Goal: Find specific fact: Find contact information

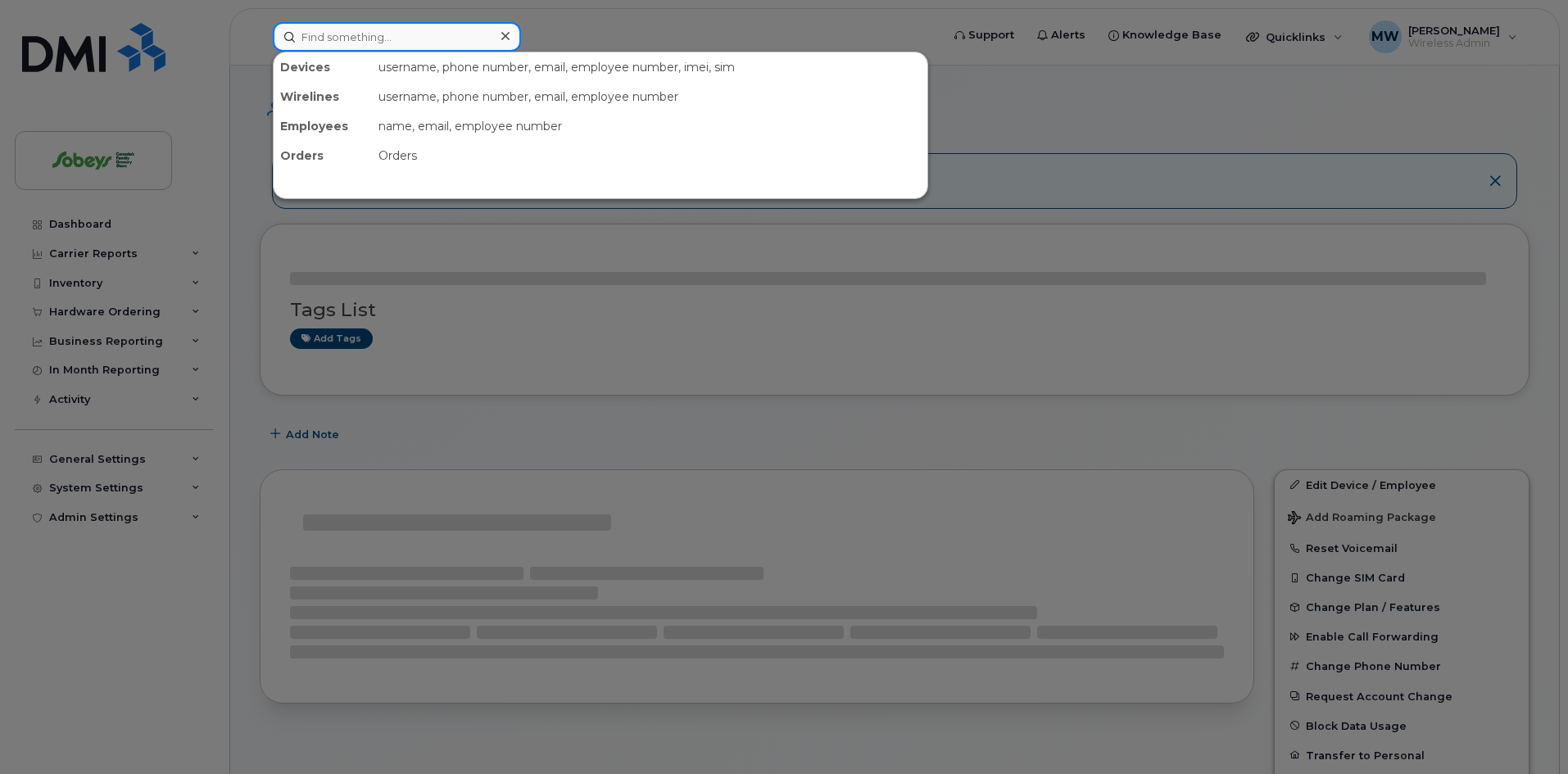
click at [369, 40] on input at bounding box center [396, 37] width 248 height 29
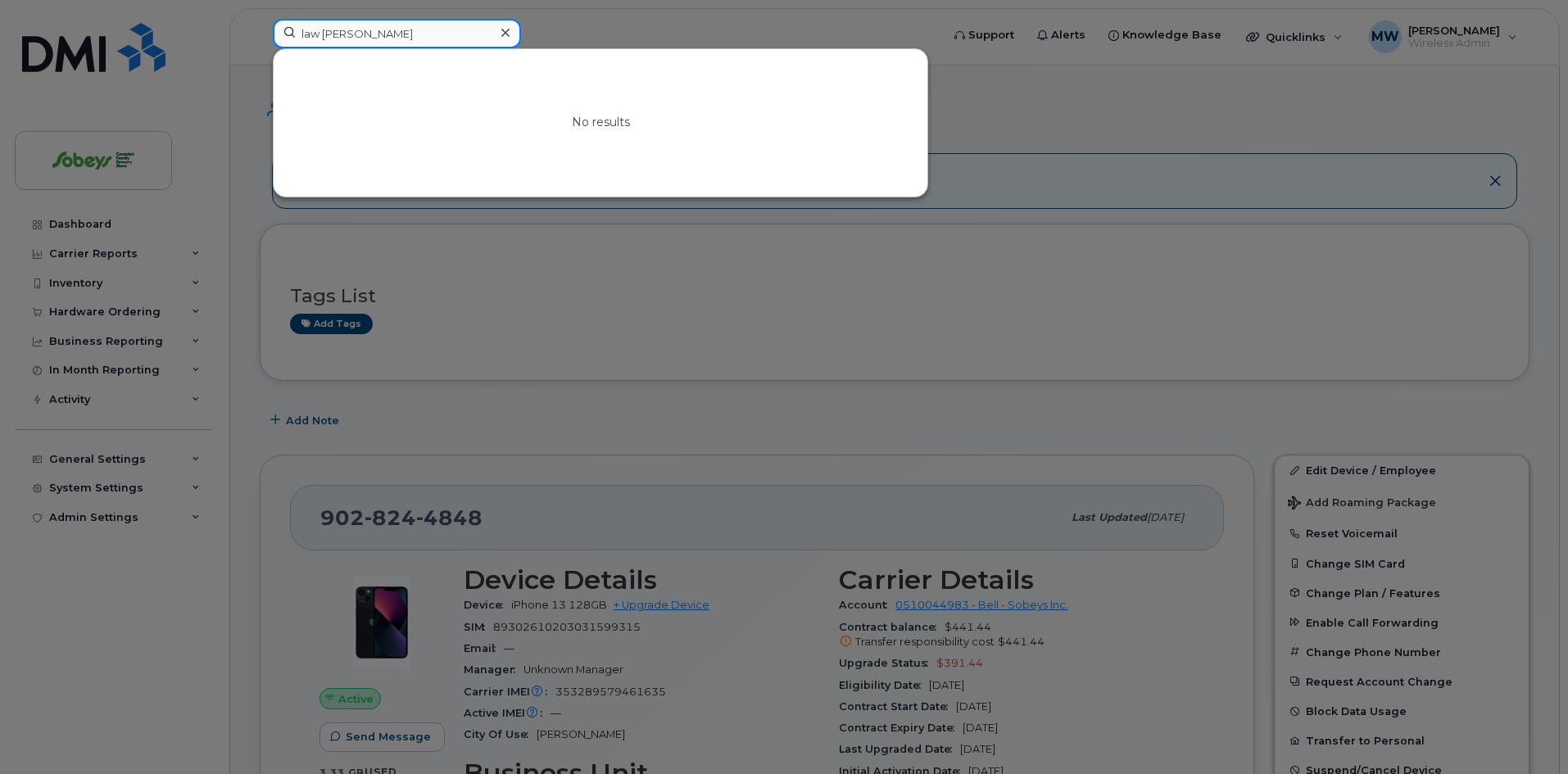
drag, startPoint x: 325, startPoint y: 35, endPoint x: 282, endPoint y: 35, distance: 43.0
click at [282, 35] on input "law alexa" at bounding box center [396, 33] width 248 height 29
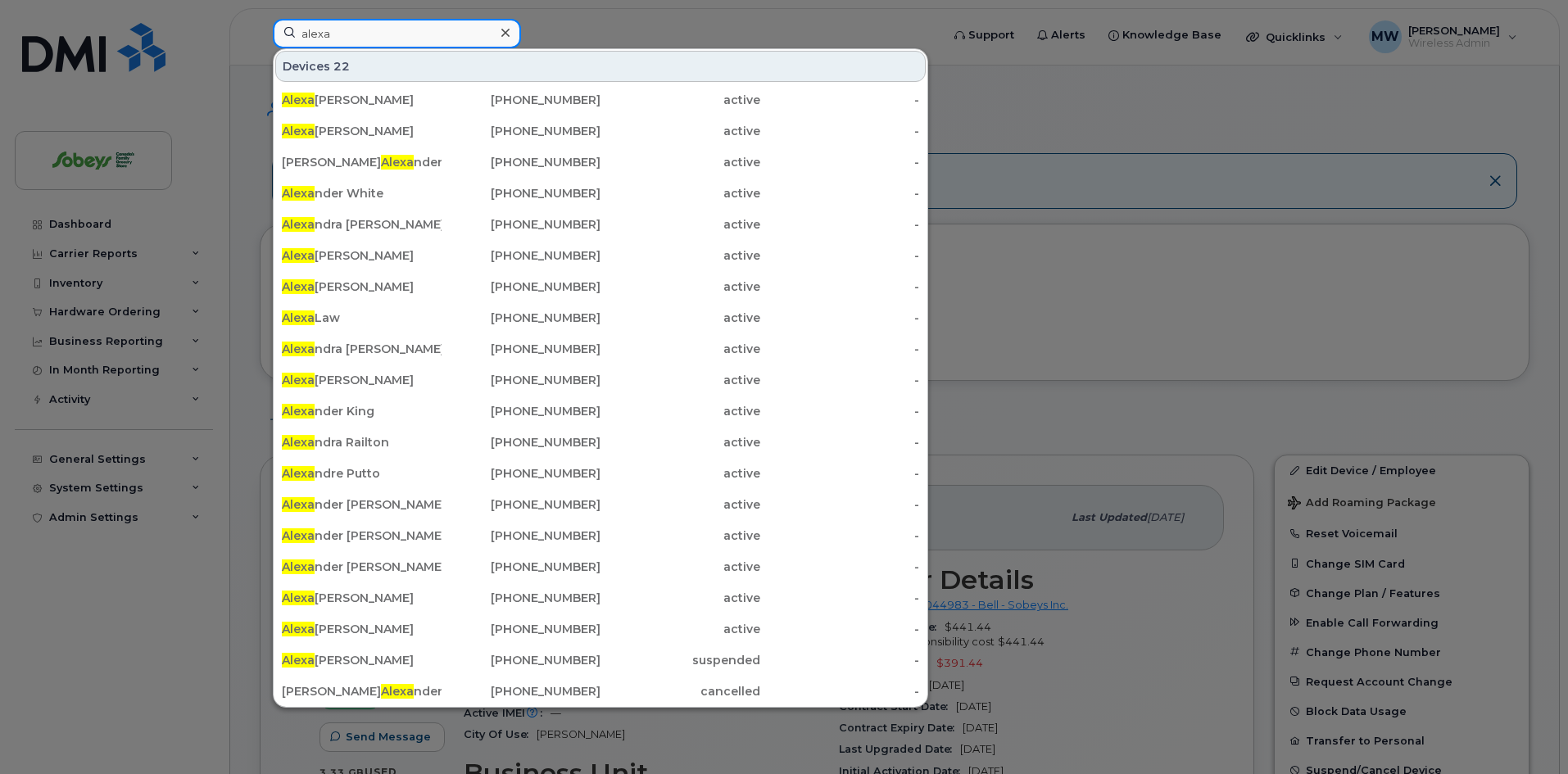
click at [355, 27] on input "alexa" at bounding box center [396, 33] width 248 height 29
paste input "438 459 1058"
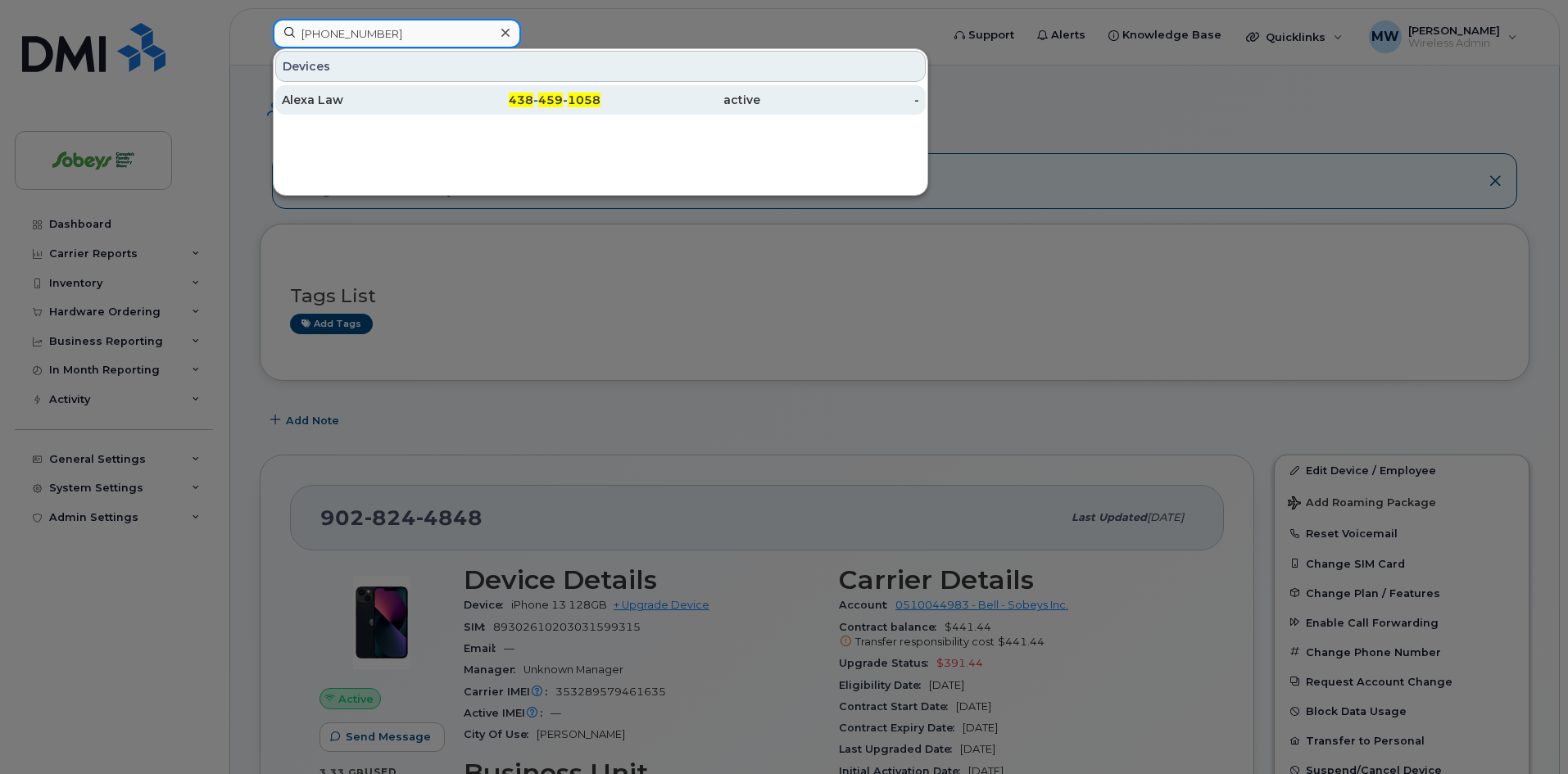
type input "438 459 1058"
click at [318, 99] on div "Alexa Law" at bounding box center [362, 100] width 160 height 17
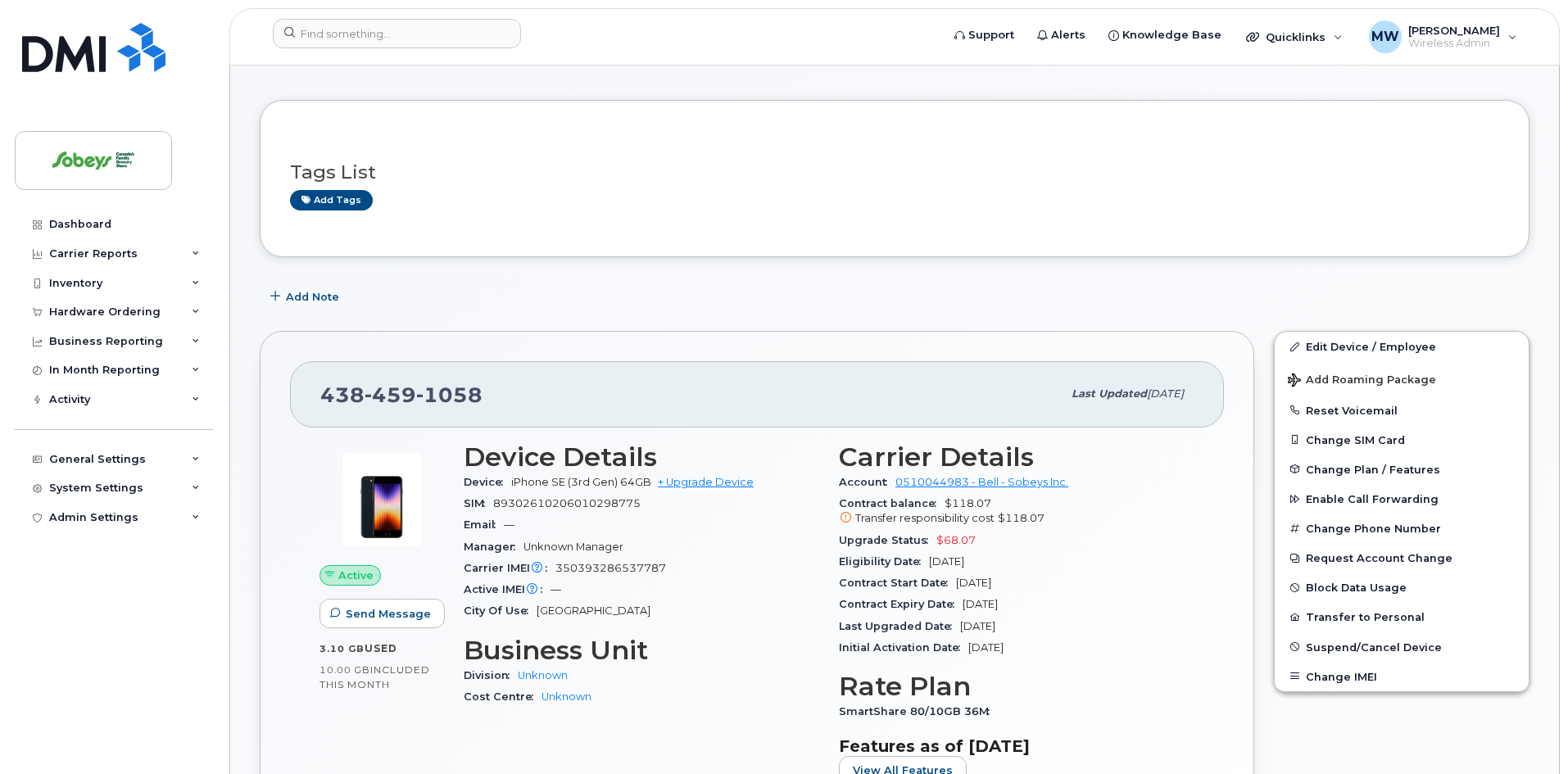
scroll to position [164, 0]
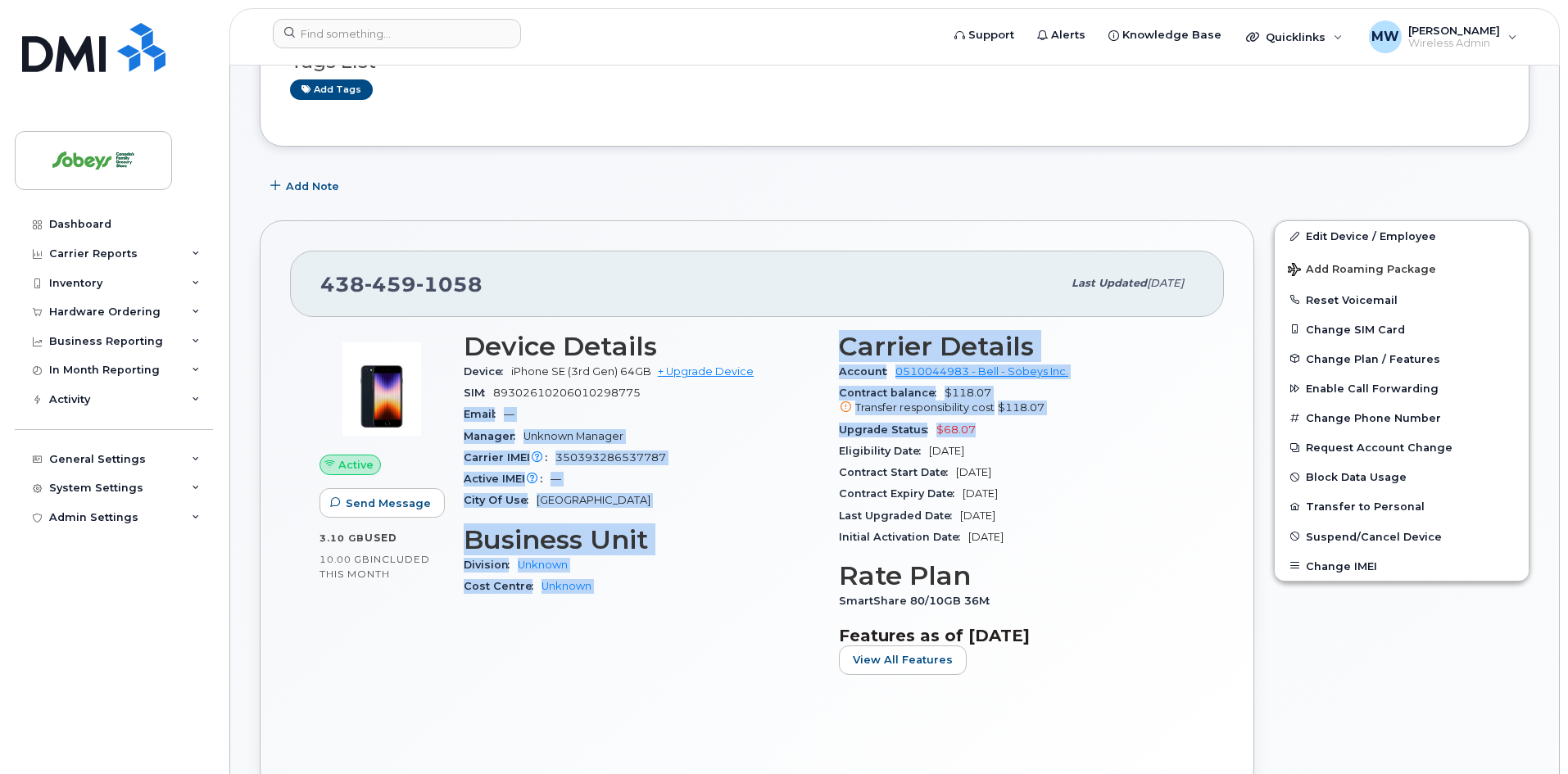
drag, startPoint x: 810, startPoint y: 385, endPoint x: 1124, endPoint y: 429, distance: 317.1
click at [1124, 429] on div "Device Details Device iPhone SE (3rd Gen) 64GB + Upgrade Device SIM [TECHNICAL_…" at bounding box center [829, 509] width 751 height 376
click at [1118, 439] on div "Upgrade Status $68.07" at bounding box center [1016, 430] width 355 height 21
drag, startPoint x: 824, startPoint y: 390, endPoint x: 1050, endPoint y: 421, distance: 228.1
click at [1050, 421] on div "Device Details Device iPhone SE (3rd Gen) 64GB + Upgrade Device SIM [TECHNICAL_…" at bounding box center [829, 509] width 751 height 376
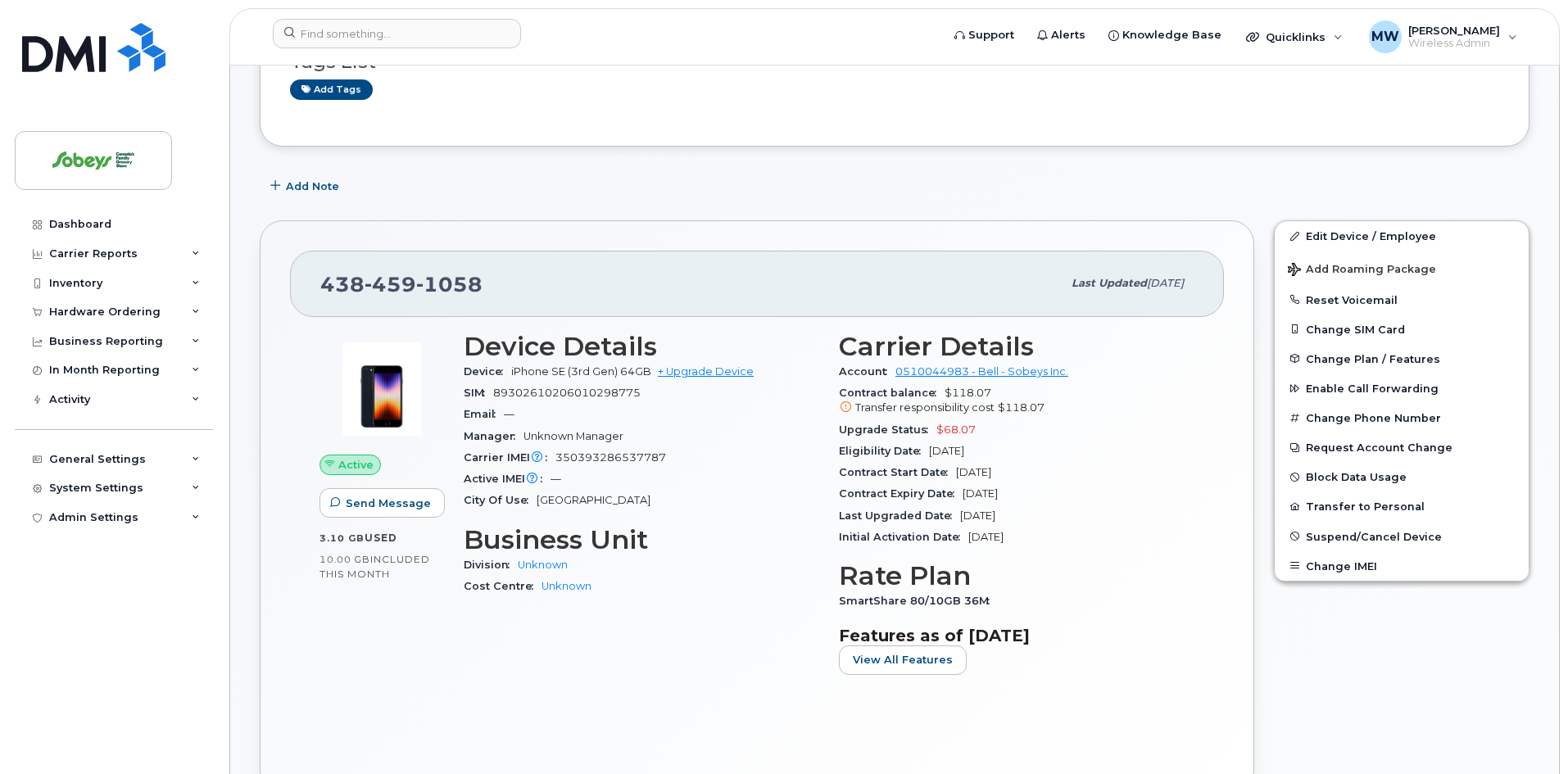
click at [1099, 462] on div "Contract Start Date [DATE]" at bounding box center [1016, 472] width 355 height 21
